Goal: Information Seeking & Learning: Learn about a topic

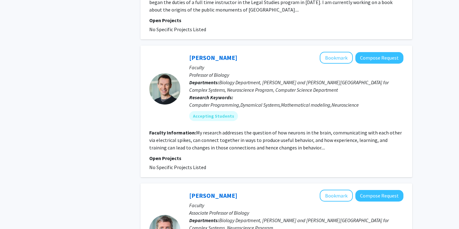
scroll to position [1271, 0]
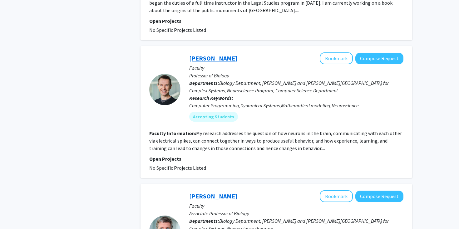
click at [199, 54] on link "[PERSON_NAME]" at bounding box center [213, 58] width 48 height 8
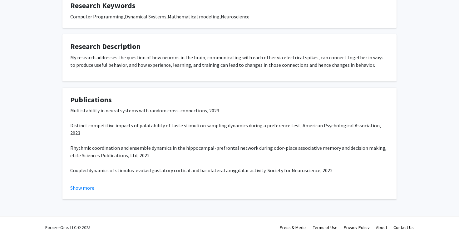
scroll to position [134, 0]
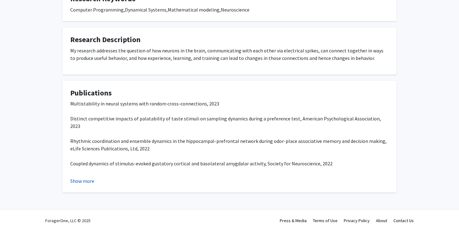
click at [82, 182] on button "Show more" at bounding box center [82, 180] width 24 height 7
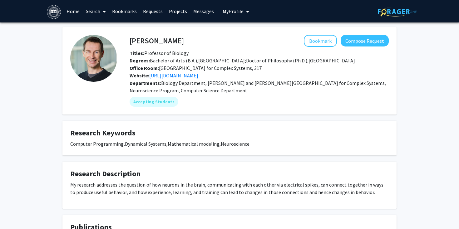
scroll to position [0, 0]
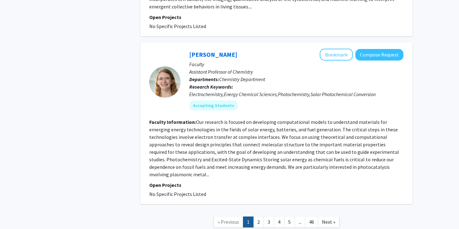
scroll to position [1924, 0]
click at [258, 217] on link "2" at bounding box center [258, 222] width 11 height 11
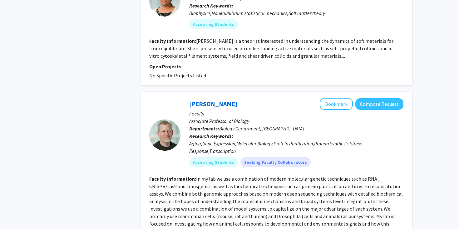
scroll to position [1419, 0]
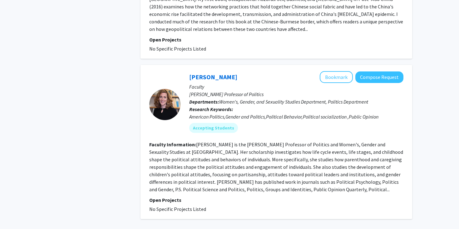
scroll to position [1554, 0]
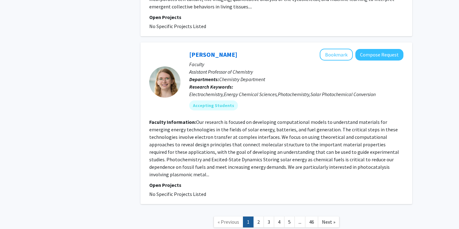
scroll to position [1924, 0]
click at [281, 217] on link "4" at bounding box center [279, 222] width 11 height 11
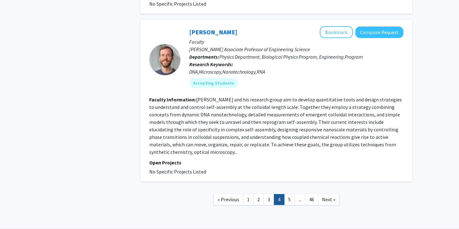
scroll to position [1471, 0]
click at [287, 194] on link "5" at bounding box center [289, 199] width 11 height 11
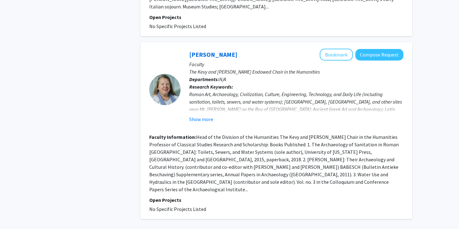
scroll to position [1372, 0]
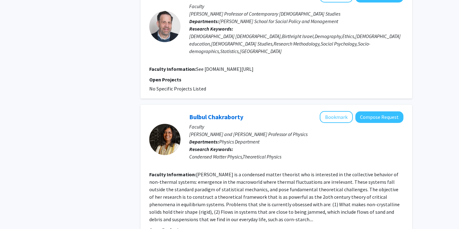
scroll to position [1424, 0]
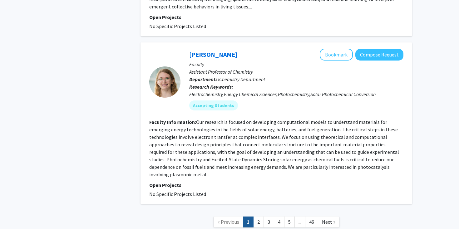
scroll to position [1924, 0]
click at [258, 217] on link "2" at bounding box center [258, 222] width 11 height 11
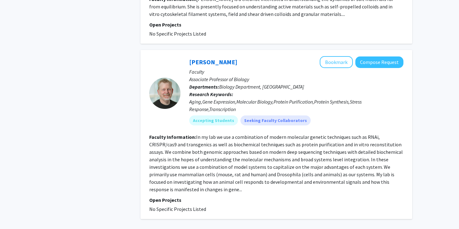
scroll to position [1442, 0]
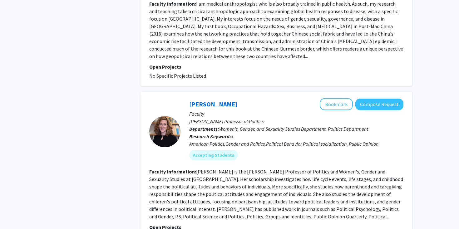
scroll to position [1528, 0]
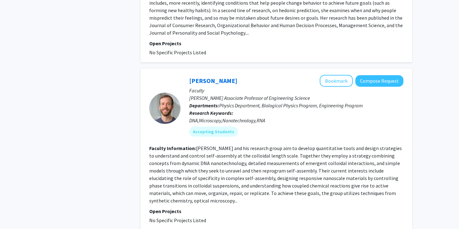
scroll to position [1428, 0]
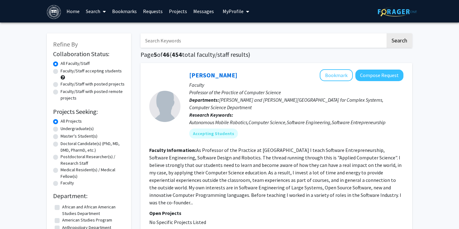
click at [61, 131] on label "Undergraduate(s)" at bounding box center [77, 128] width 33 height 7
click at [61, 130] on input "Undergraduate(s)" at bounding box center [63, 127] width 4 height 4
radio input "true"
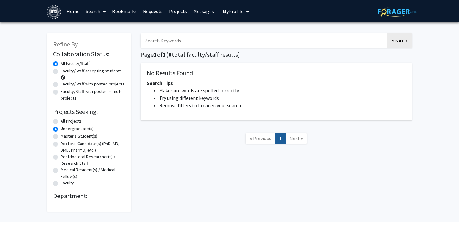
click at [61, 122] on label "All Projects" at bounding box center [71, 121] width 21 height 7
click at [61, 122] on input "All Projects" at bounding box center [63, 120] width 4 height 4
radio input "true"
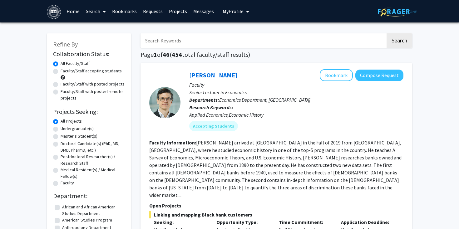
click at [61, 73] on label "Faculty/Staff accepting students" at bounding box center [91, 71] width 61 height 7
click at [61, 72] on input "Faculty/Staff accepting students" at bounding box center [63, 70] width 4 height 4
radio input "true"
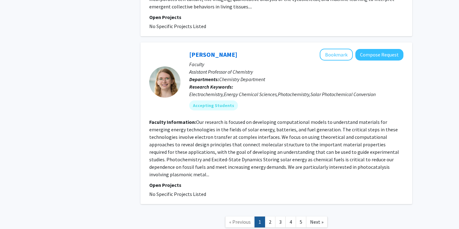
scroll to position [1924, 0]
click at [299, 217] on link "5" at bounding box center [301, 222] width 11 height 11
